Goal: Information Seeking & Learning: Learn about a topic

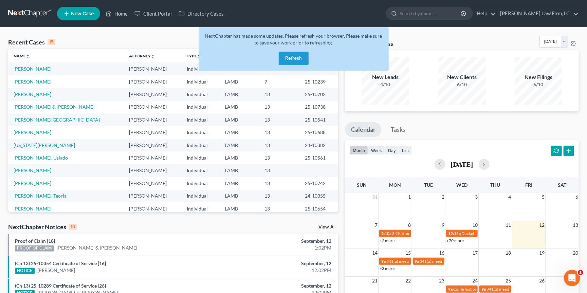
click at [26, 12] on link at bounding box center [29, 13] width 43 height 12
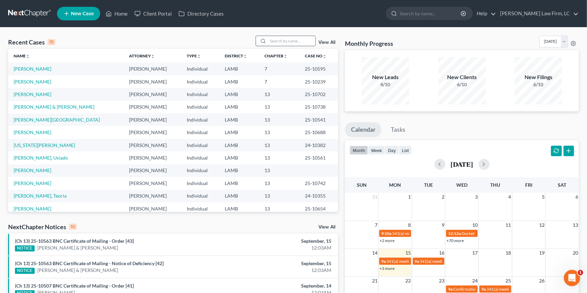
click at [294, 40] on input "search" at bounding box center [292, 41] width 48 height 10
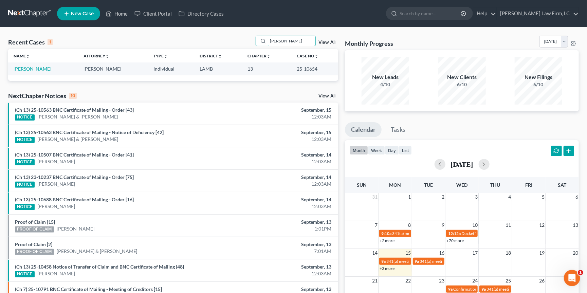
type input "[PERSON_NAME]"
click at [37, 68] on link "[PERSON_NAME]" at bounding box center [33, 69] width 38 height 6
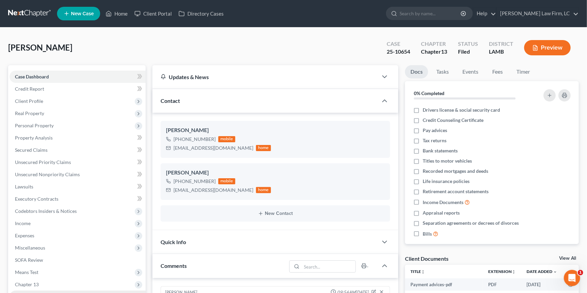
drag, startPoint x: 29, startPoint y: 286, endPoint x: 33, endPoint y: 284, distance: 5.0
click at [29, 293] on span "Additional Documents" at bounding box center [39, 297] width 48 height 6
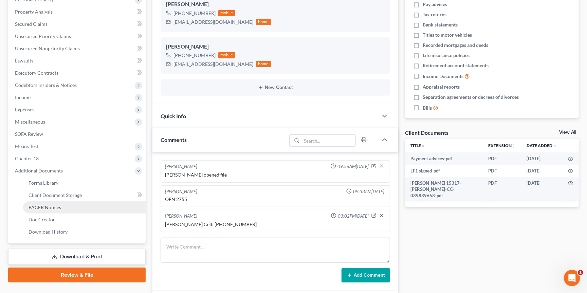
click at [78, 201] on link "PACER Notices" at bounding box center [84, 207] width 123 height 12
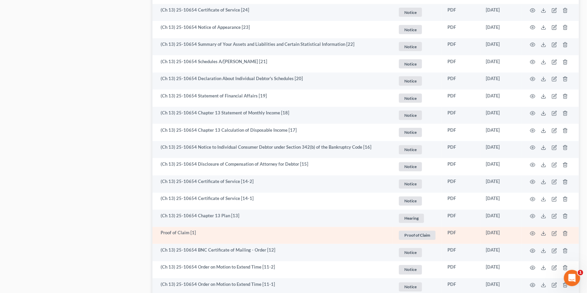
scroll to position [601, 0]
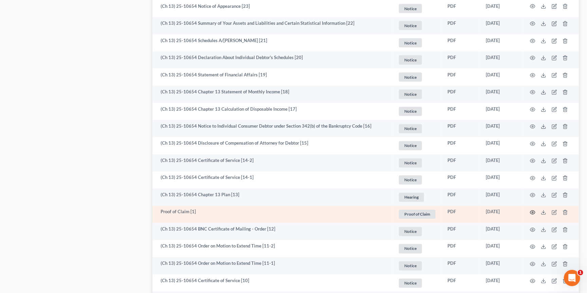
click at [531, 210] on icon "button" at bounding box center [532, 212] width 5 height 5
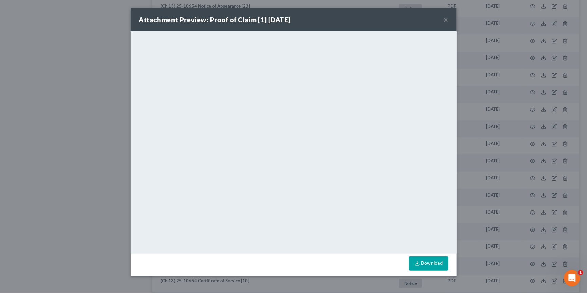
click at [519, 168] on div "Attachment Preview: Proof of Claim [1] [DATE] × <object ng-attr-data='[URL][DOM…" at bounding box center [293, 146] width 587 height 293
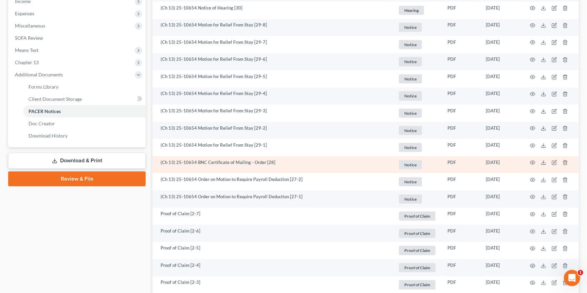
scroll to position [211, 0]
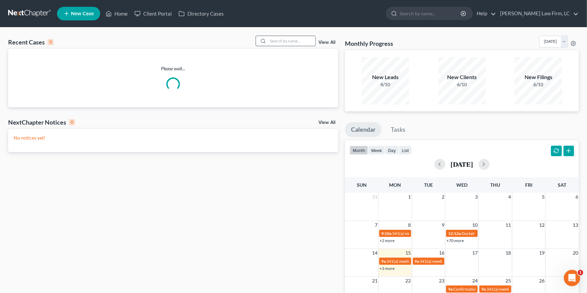
click at [297, 39] on input "search" at bounding box center [292, 41] width 48 height 10
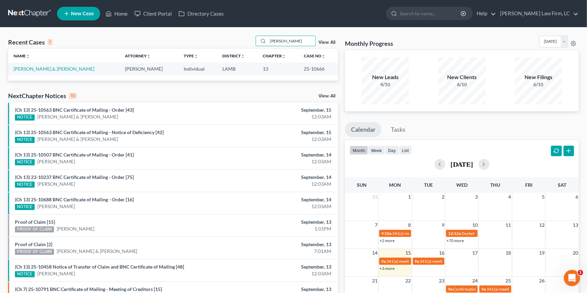
type input "Reese"
drag, startPoint x: 263, startPoint y: 60, endPoint x: 34, endPoint y: 69, distance: 229.4
click at [34, 69] on link "Seese, Thomas & Lisa" at bounding box center [54, 69] width 81 height 6
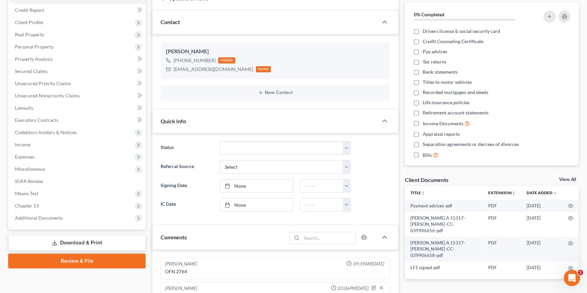
scroll to position [125, 0]
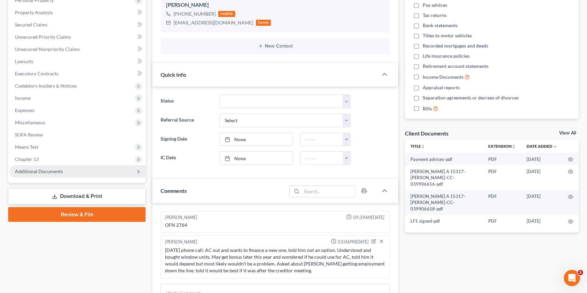
click at [60, 168] on span "Additional Documents" at bounding box center [39, 171] width 48 height 6
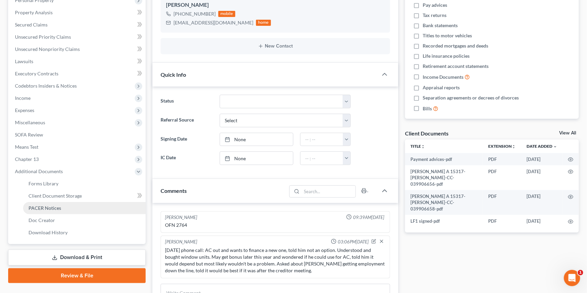
click at [65, 202] on link "PACER Notices" at bounding box center [84, 208] width 123 height 12
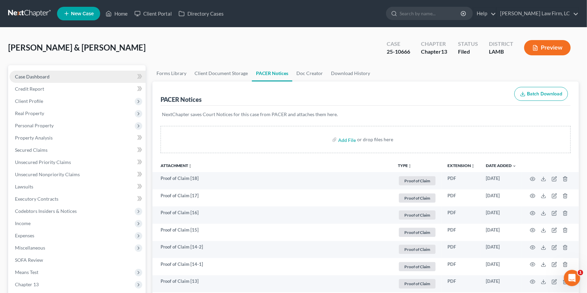
click at [73, 78] on link "Case Dashboard" at bounding box center [78, 77] width 136 height 12
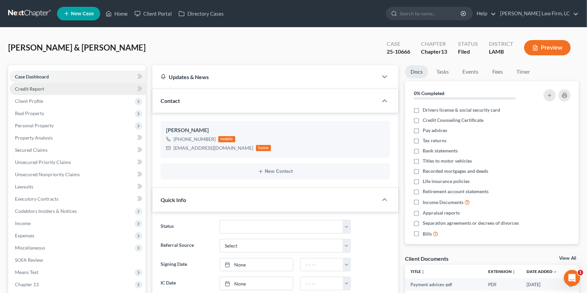
click at [81, 90] on link "Credit Report" at bounding box center [78, 89] width 136 height 12
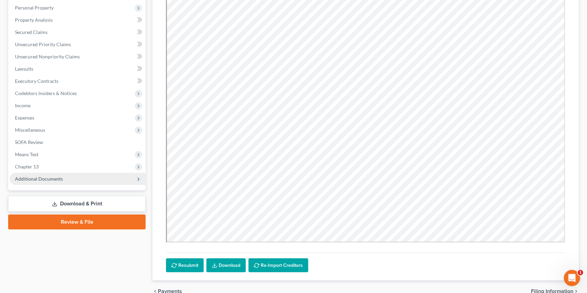
scroll to position [120, 0]
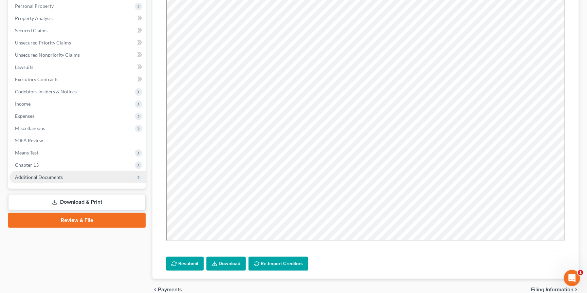
click at [63, 171] on span "Additional Documents" at bounding box center [78, 177] width 136 height 12
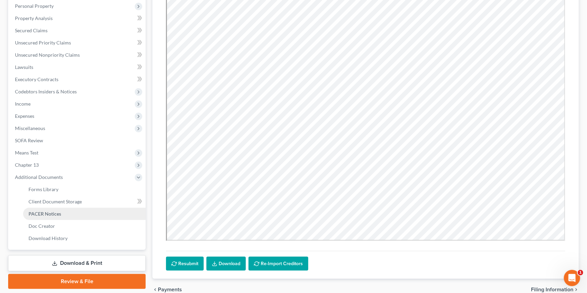
click at [63, 208] on link "PACER Notices" at bounding box center [84, 214] width 123 height 12
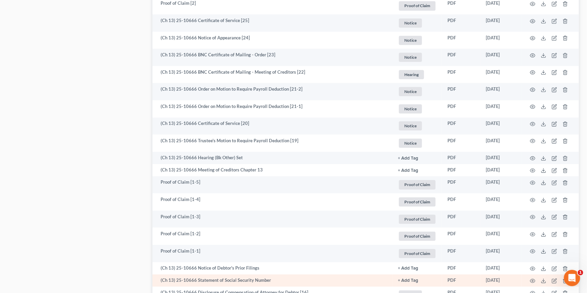
scroll to position [867, 0]
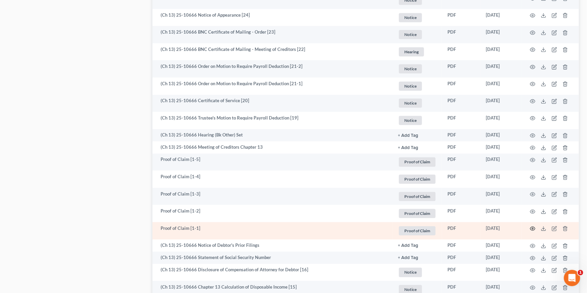
click at [532, 226] on icon "button" at bounding box center [532, 228] width 5 height 5
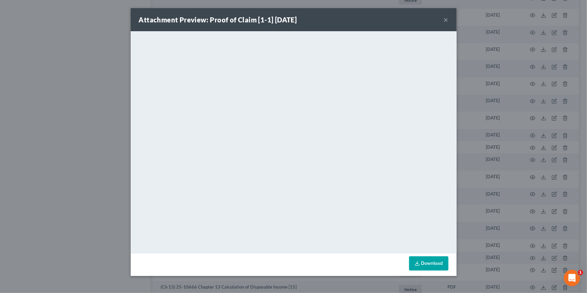
click at [495, 172] on div "Attachment Preview: Proof of Claim [1-1] 08/04/2025 × <object ng-attr-data='htt…" at bounding box center [293, 146] width 587 height 293
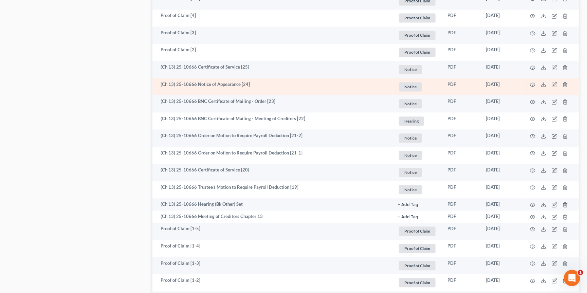
scroll to position [791, 0]
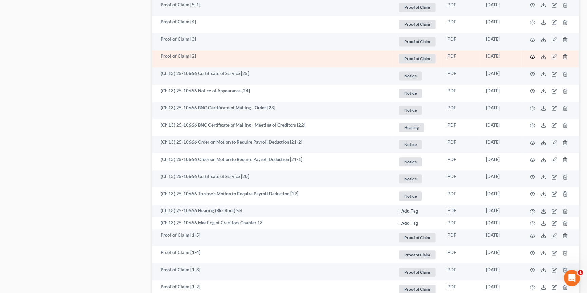
click at [531, 54] on icon "button" at bounding box center [532, 56] width 5 height 5
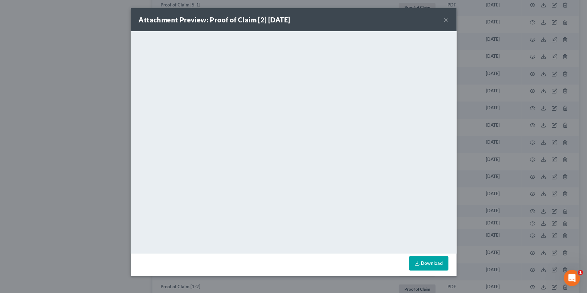
click at [520, 125] on div "Attachment Preview: Proof of Claim [2] 08/11/2025 × <object ng-attr-data='https…" at bounding box center [293, 146] width 587 height 293
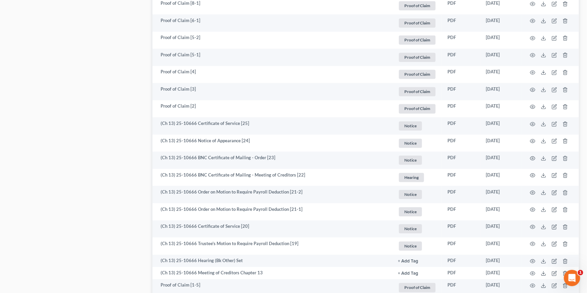
scroll to position [741, 0]
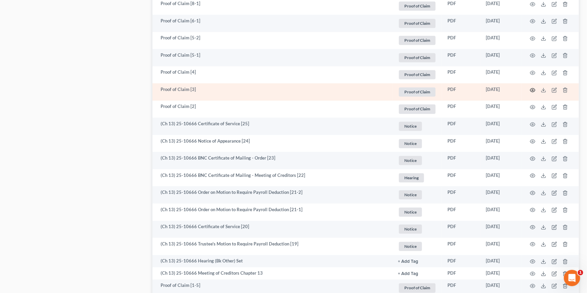
click at [532, 87] on icon "button" at bounding box center [532, 89] width 5 height 5
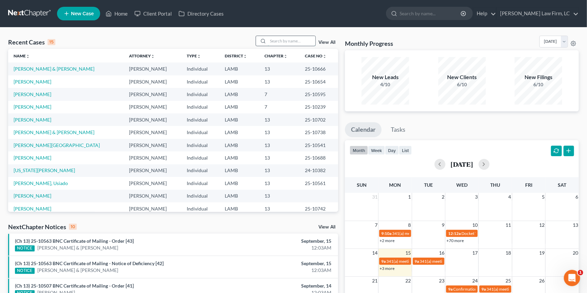
click at [287, 39] on input "search" at bounding box center [292, 41] width 48 height 10
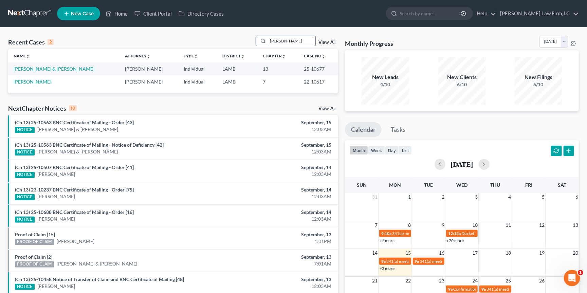
type input "[PERSON_NAME]"
drag, startPoint x: 286, startPoint y: 40, endPoint x: 40, endPoint y: 68, distance: 247.8
click at [37, 68] on link "Mitchell, Paul & Kay" at bounding box center [54, 69] width 81 height 6
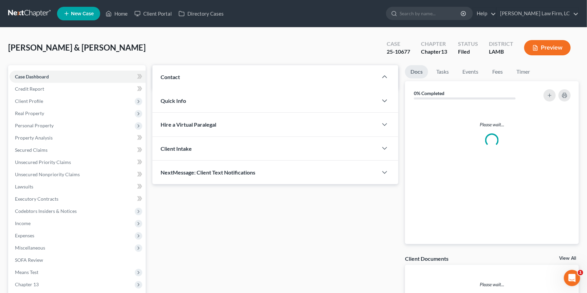
click at [43, 68] on div "Case Dashboard Payments Invoices Payments Payments Credit Report Client Profile…" at bounding box center [77, 186] width 138 height 243
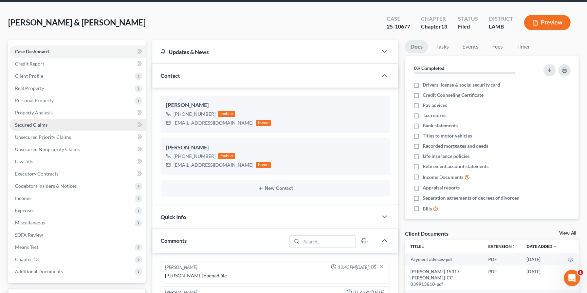
scroll to position [79, 0]
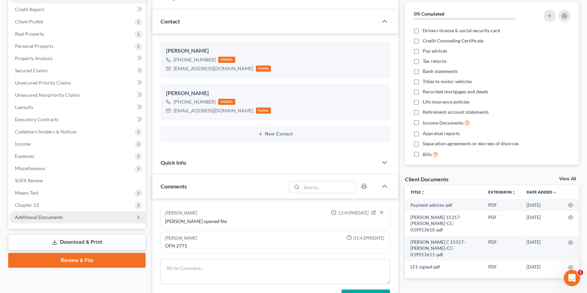
click at [62, 211] on span "Additional Documents" at bounding box center [78, 217] width 136 height 12
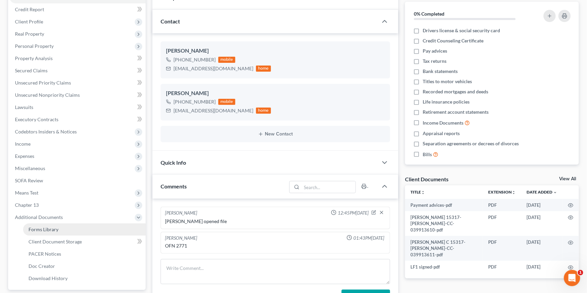
click at [57, 251] on span "PACER Notices" at bounding box center [45, 254] width 33 height 6
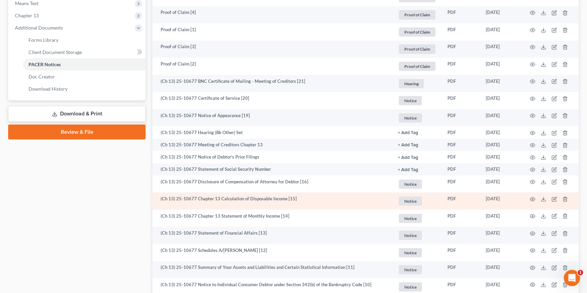
scroll to position [276, 0]
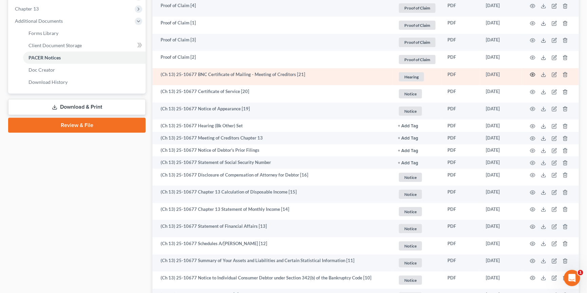
click at [532, 74] on icon "button" at bounding box center [532, 74] width 5 height 5
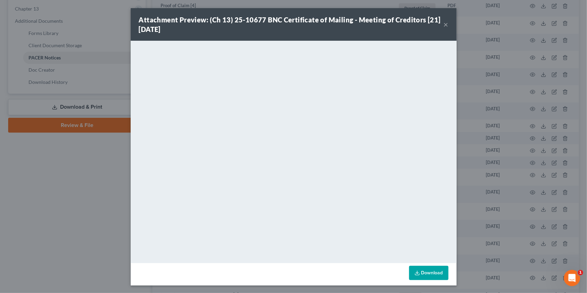
click at [476, 80] on div "Attachment Preview: (Ch 13) 25-10677 BNC Certificate of Mailing - Meeting of Cr…" at bounding box center [293, 146] width 587 height 293
